Goal: Transaction & Acquisition: Purchase product/service

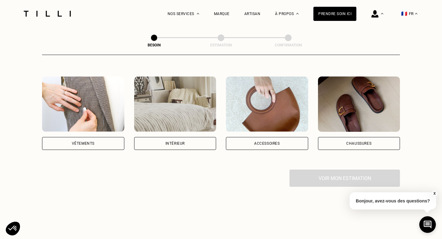
scroll to position [107, 0]
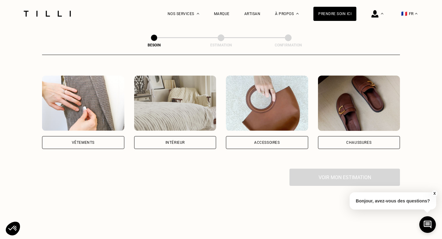
click at [99, 136] on div "Vêtements" at bounding box center [83, 142] width 82 height 13
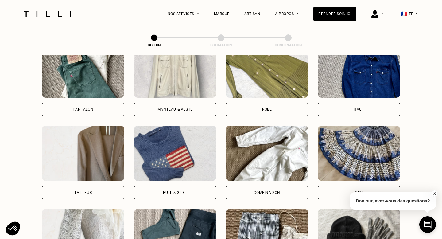
scroll to position [307, 0]
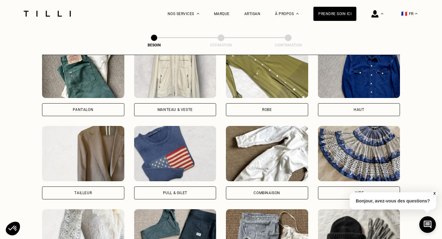
click at [98, 103] on div "Pantalon" at bounding box center [83, 109] width 82 height 13
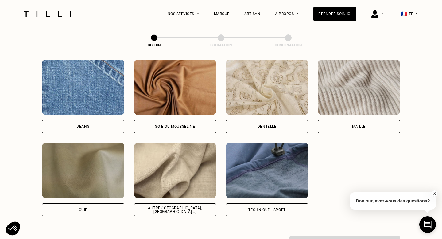
scroll to position [663, 0]
click at [183, 124] on div "Soie ou mousseline" at bounding box center [175, 126] width 40 height 4
select select "FR"
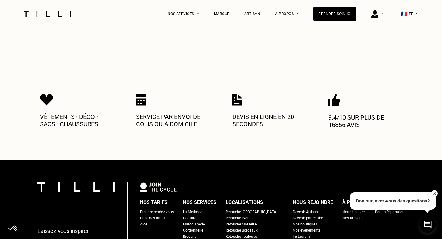
scroll to position [1044, 0]
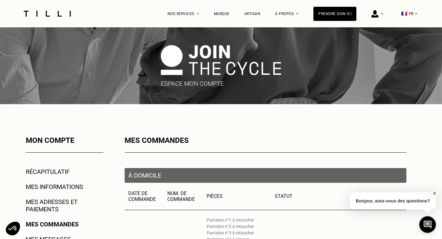
select select "FR"
